Goal: Task Accomplishment & Management: Manage account settings

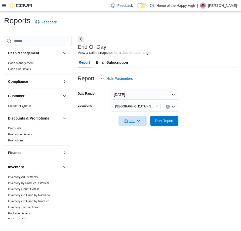
scroll to position [252, 0]
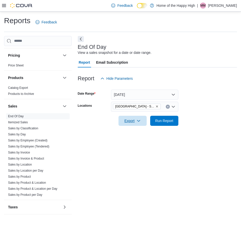
click at [129, 119] on span "Export" at bounding box center [133, 121] width 22 height 10
click at [130, 142] on span "Export to Pdf" at bounding box center [133, 141] width 23 height 4
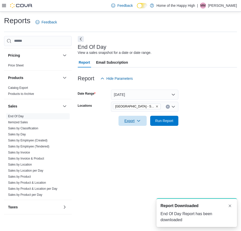
scroll to position [0, 0]
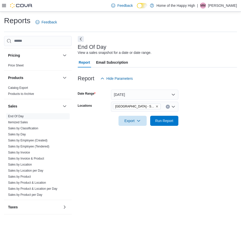
click at [231, 8] on p "Matthew Masnyk" at bounding box center [222, 6] width 29 height 6
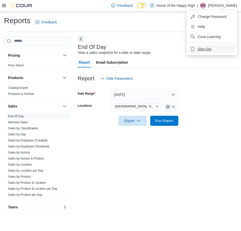
click at [203, 48] on span "Sign Out" at bounding box center [205, 49] width 14 height 5
